Goal: Navigation & Orientation: Find specific page/section

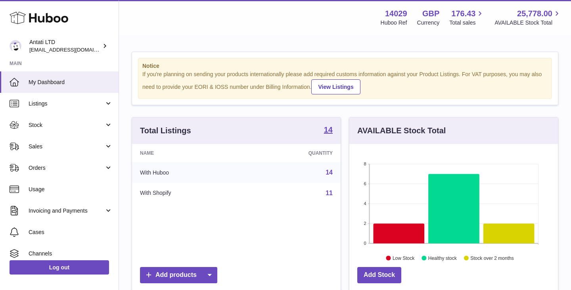
scroll to position [124, 209]
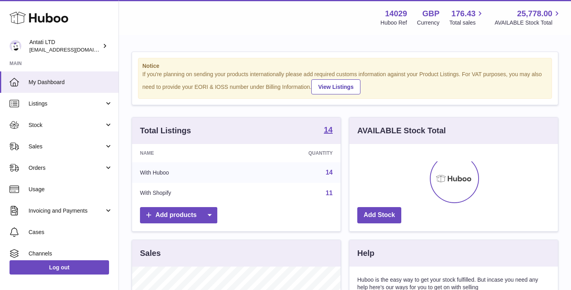
scroll to position [124, 209]
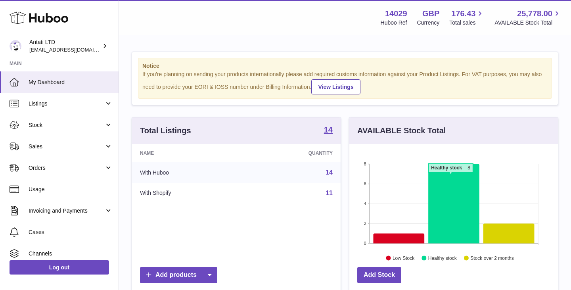
click at [450, 176] on icon at bounding box center [453, 203] width 51 height 79
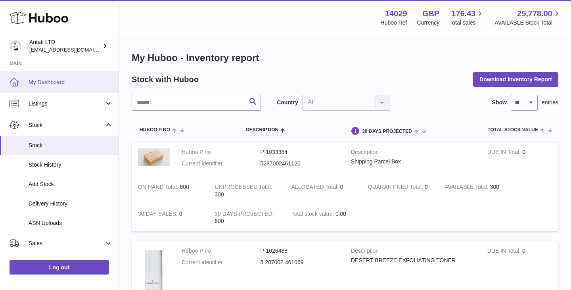
click at [70, 86] on link "My Dashboard" at bounding box center [59, 81] width 119 height 21
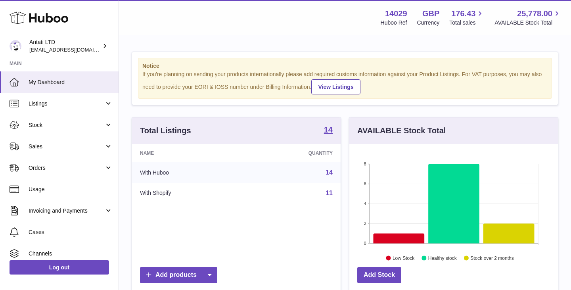
scroll to position [124, 209]
click at [399, 236] on icon at bounding box center [399, 238] width 51 height 10
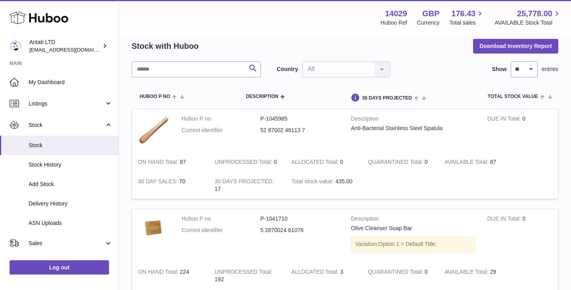
scroll to position [34, 0]
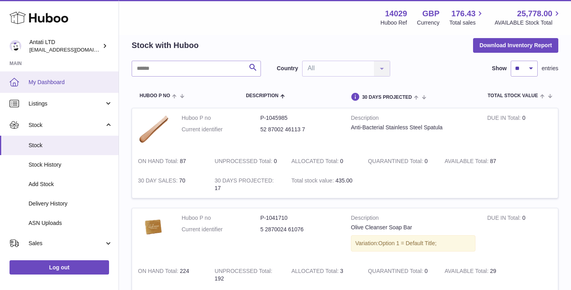
click at [45, 83] on span "My Dashboard" at bounding box center [71, 83] width 84 height 8
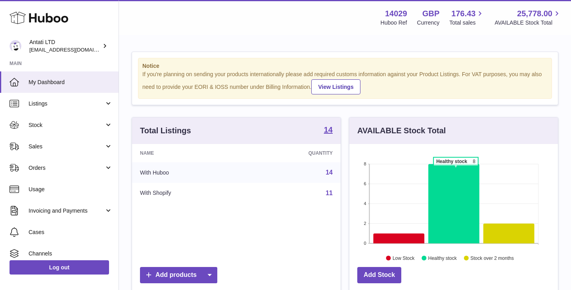
scroll to position [124, 209]
click at [450, 193] on icon at bounding box center [453, 203] width 51 height 79
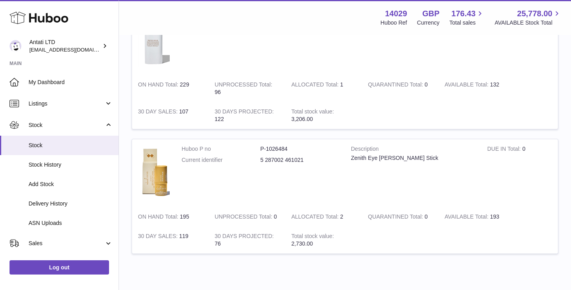
scroll to position [261, 0]
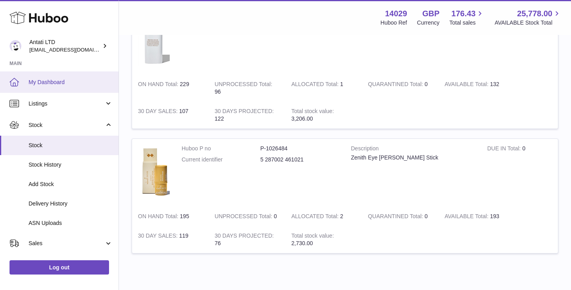
click at [67, 80] on span "My Dashboard" at bounding box center [71, 83] width 84 height 8
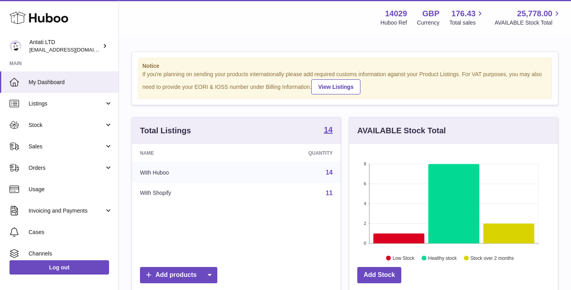
scroll to position [124, 209]
click at [514, 236] on icon at bounding box center [508, 233] width 51 height 20
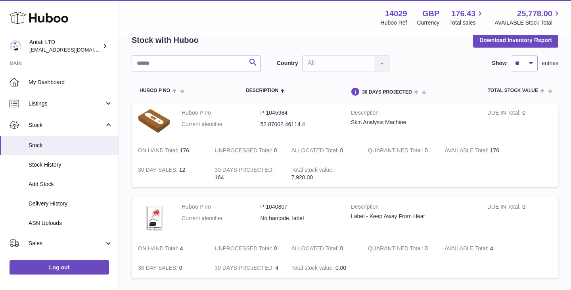
scroll to position [41, 0]
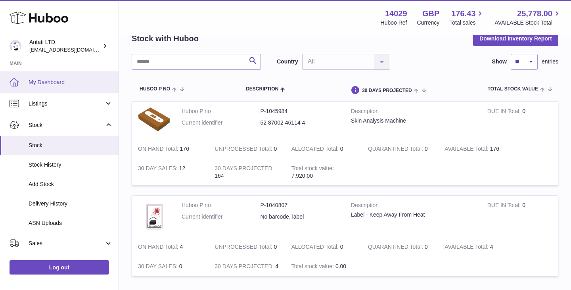
click at [62, 81] on span "My Dashboard" at bounding box center [71, 83] width 84 height 8
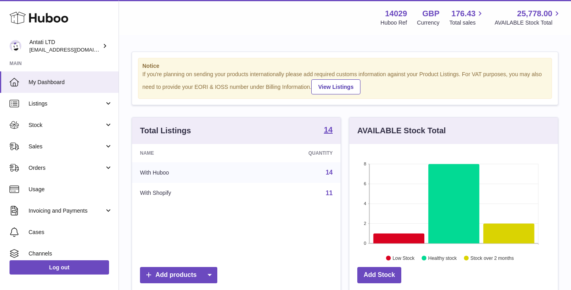
scroll to position [124, 209]
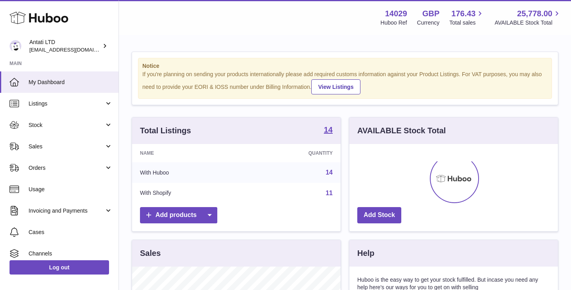
scroll to position [124, 209]
